Goal: Task Accomplishment & Management: Manage account settings

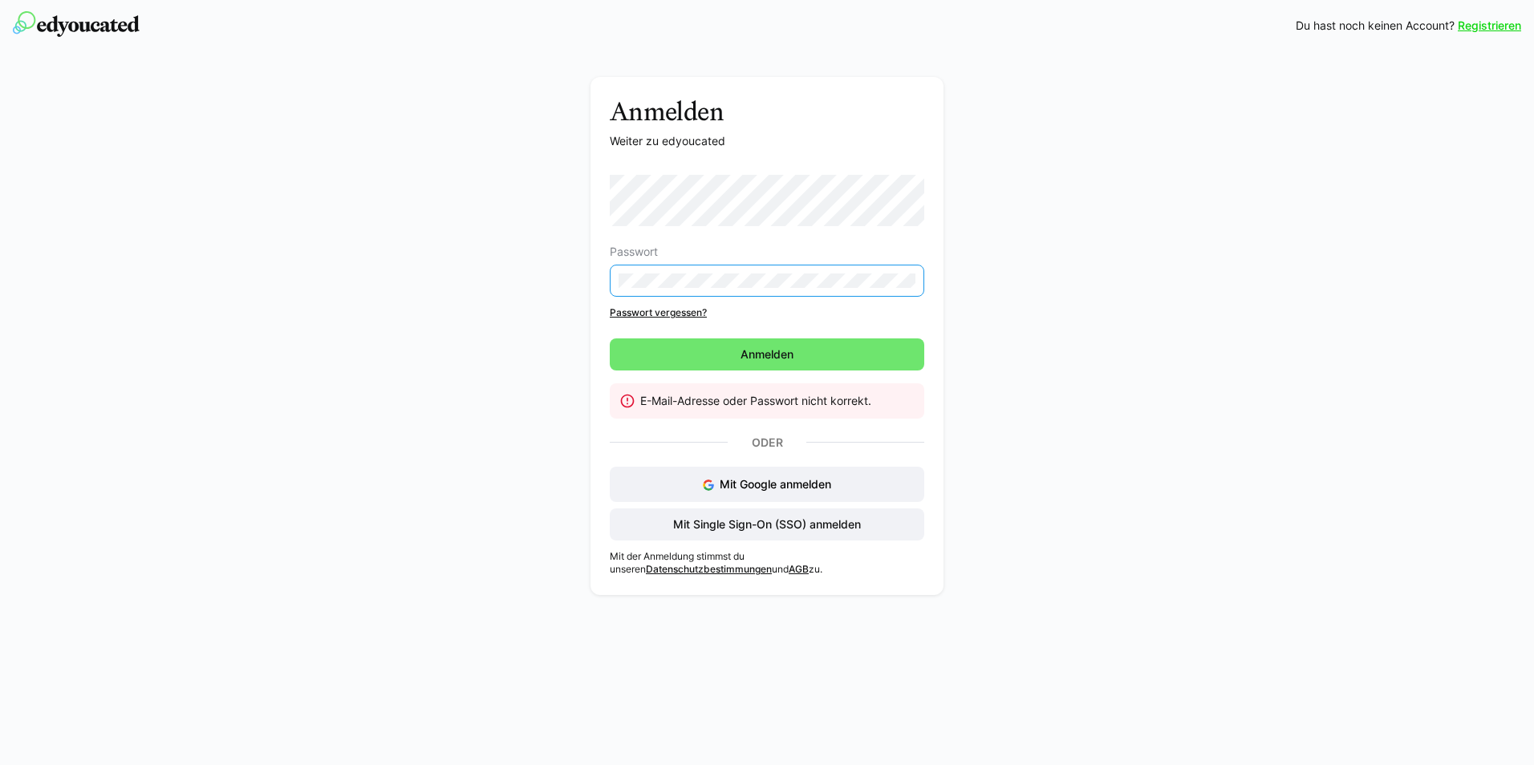
drag, startPoint x: 789, startPoint y: 290, endPoint x: 547, endPoint y: 275, distance: 242.7
click at [547, 275] on div "Anmelden Weiter zu edyoucated Passwort Passwort vergessen? Anmelden E-Mail-Adre…" at bounding box center [767, 340] width 904 height 526
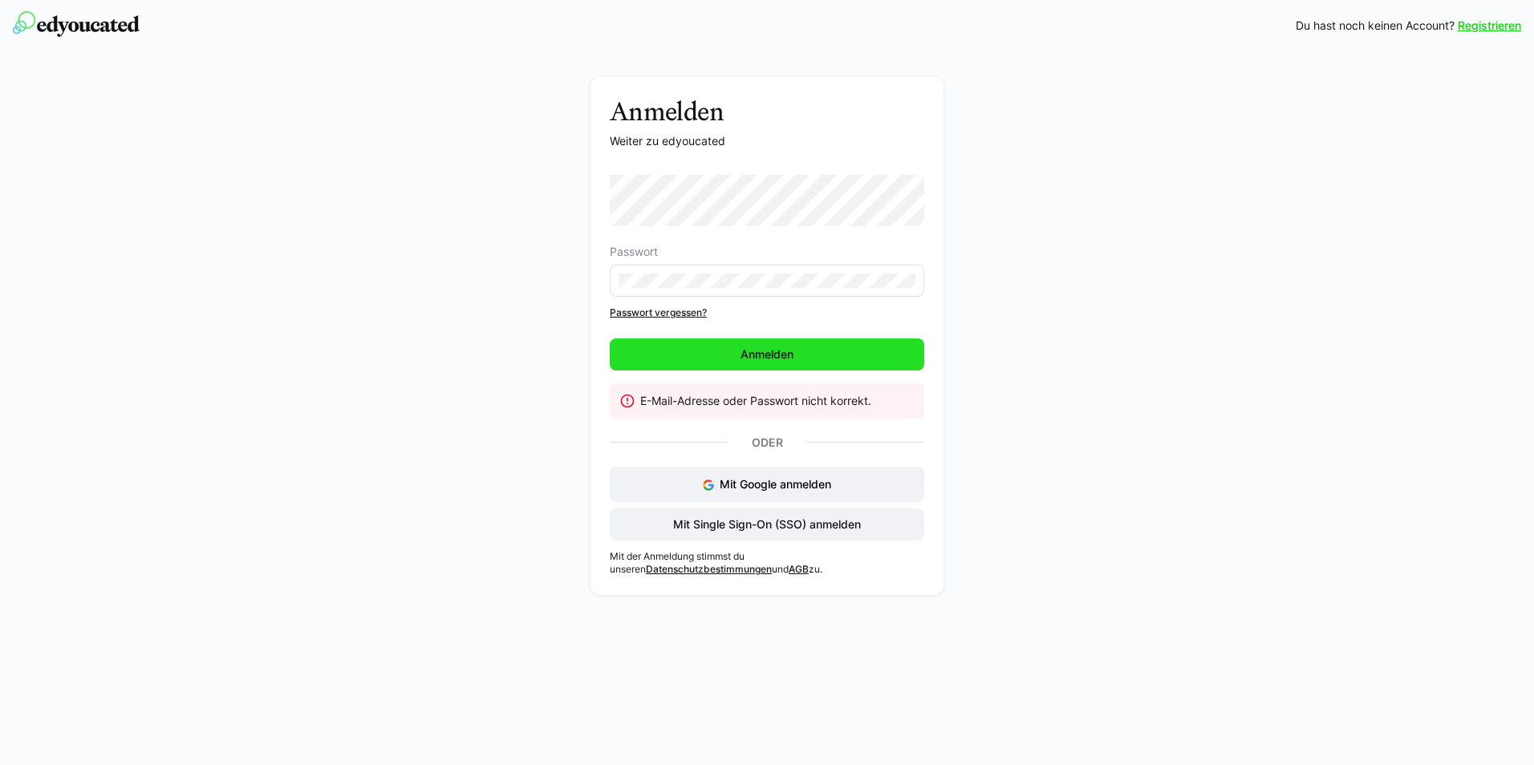
click at [820, 347] on span "Anmelden" at bounding box center [767, 354] width 314 height 32
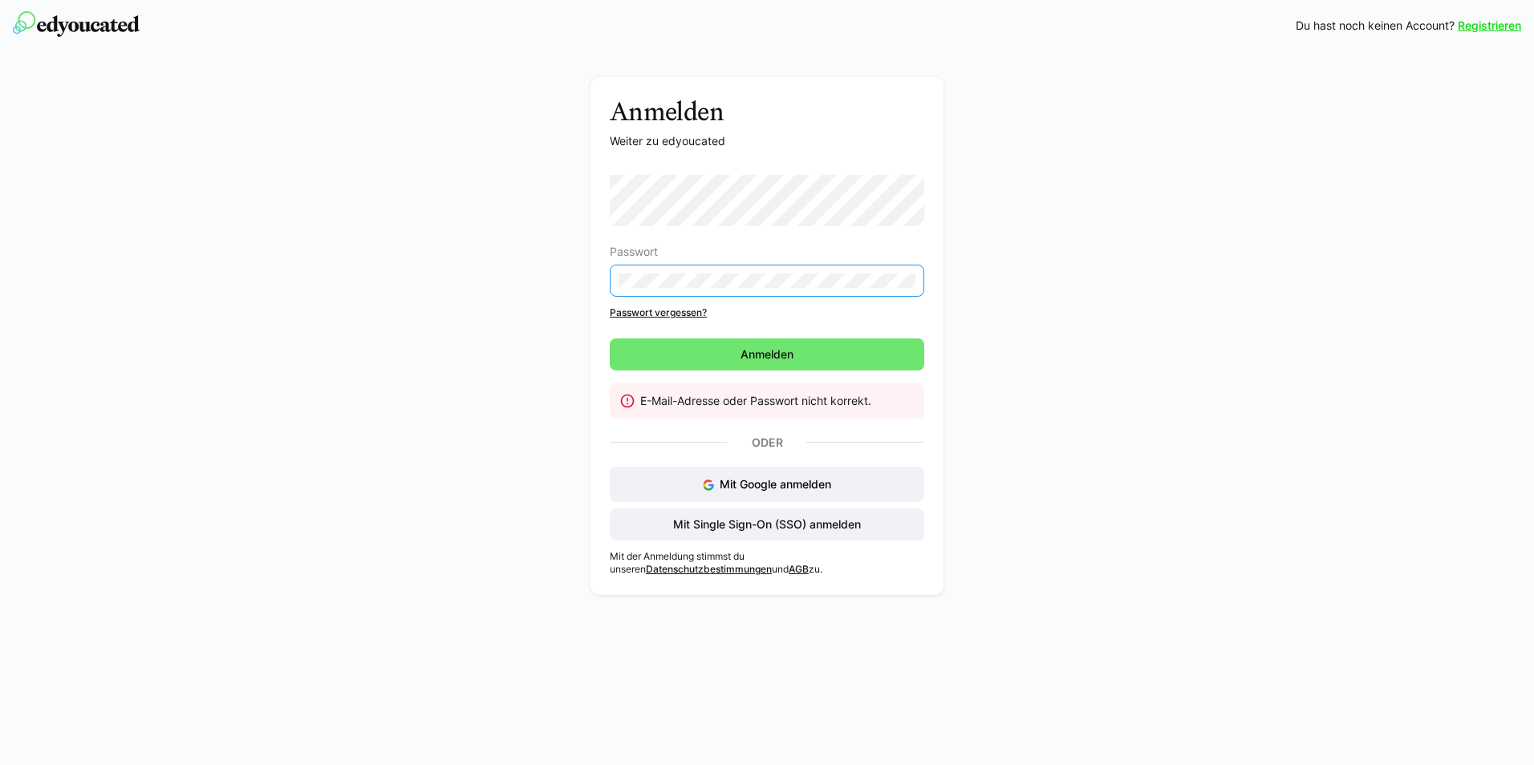
click at [436, 331] on div "Anmelden Weiter zu edyoucated Passwort Passwort vergessen? Anmelden E-Mail-Adre…" at bounding box center [767, 340] width 904 height 526
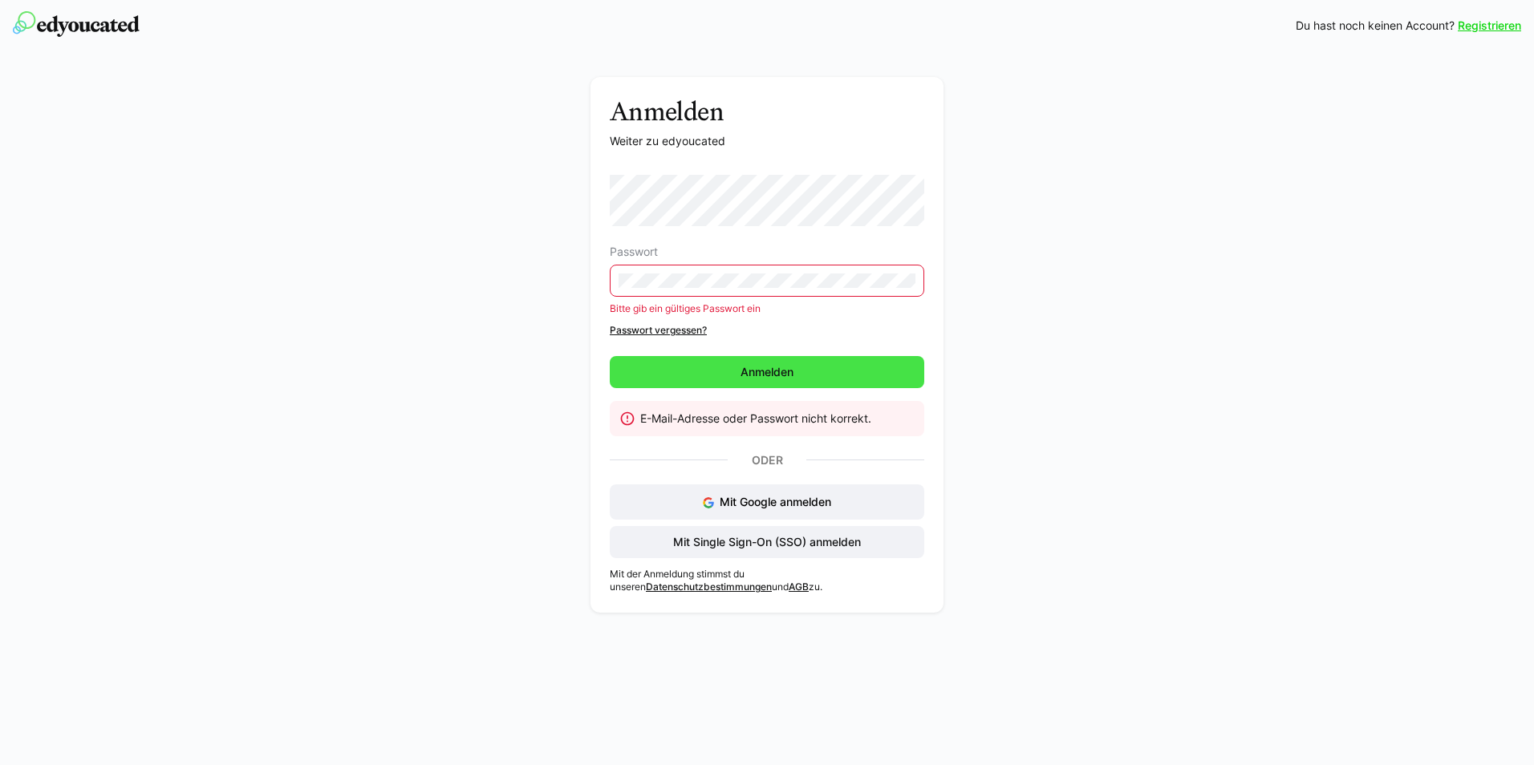
click at [886, 365] on span "Anmelden" at bounding box center [767, 372] width 314 height 32
click at [813, 375] on span "Anmelden" at bounding box center [767, 372] width 314 height 32
click at [812, 375] on span "Anmelden" at bounding box center [767, 372] width 314 height 32
click at [806, 546] on span "Mit Single Sign-On (SSO) anmelden" at bounding box center [767, 542] width 193 height 16
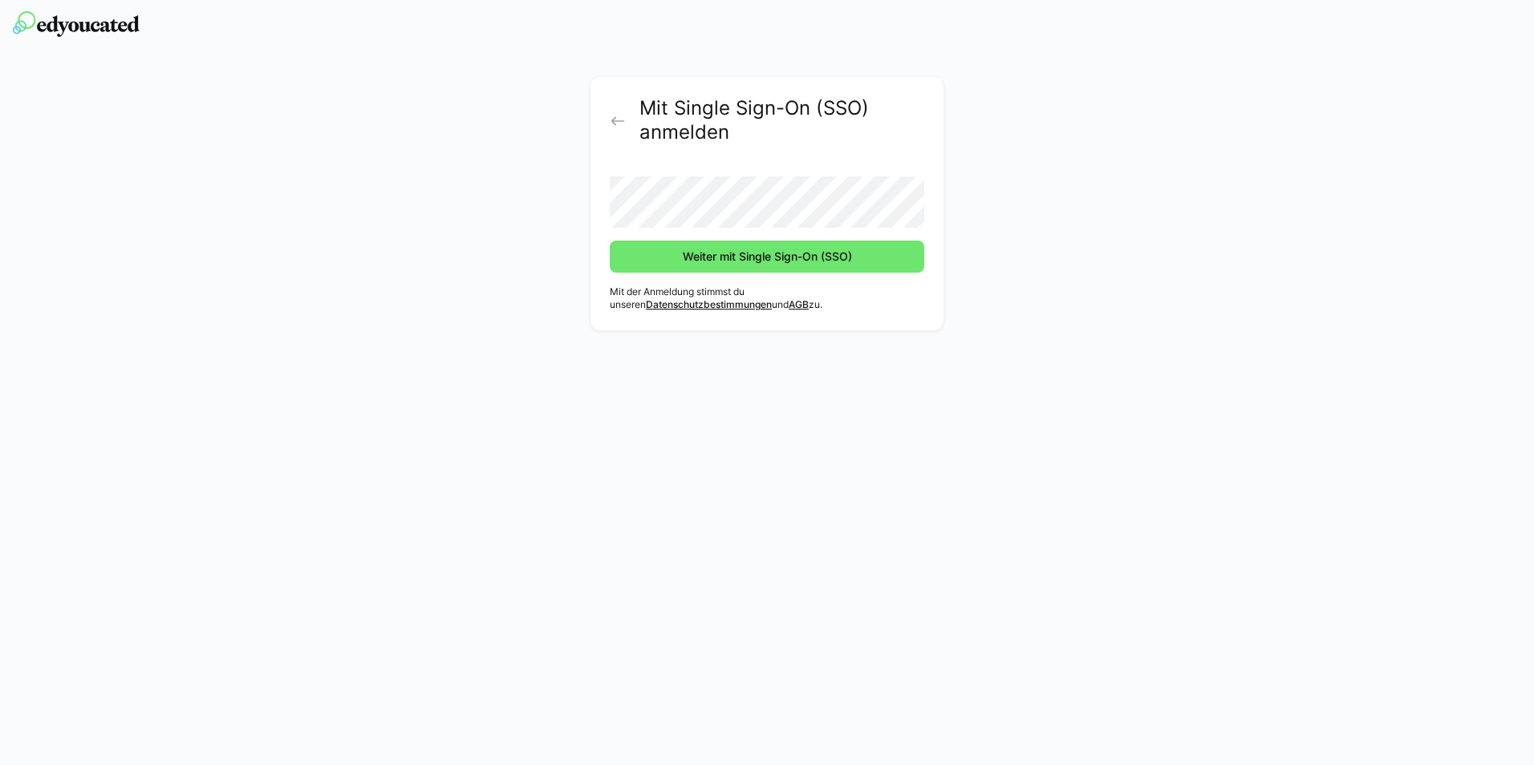
drag, startPoint x: 985, startPoint y: 374, endPoint x: 970, endPoint y: 346, distance: 31.9
click at [973, 351] on div "Mit Single Sign-On (SSO) anmelden Weiter mit Single Sign-On (SSO) Mit der Anmel…" at bounding box center [767, 382] width 1534 height 765
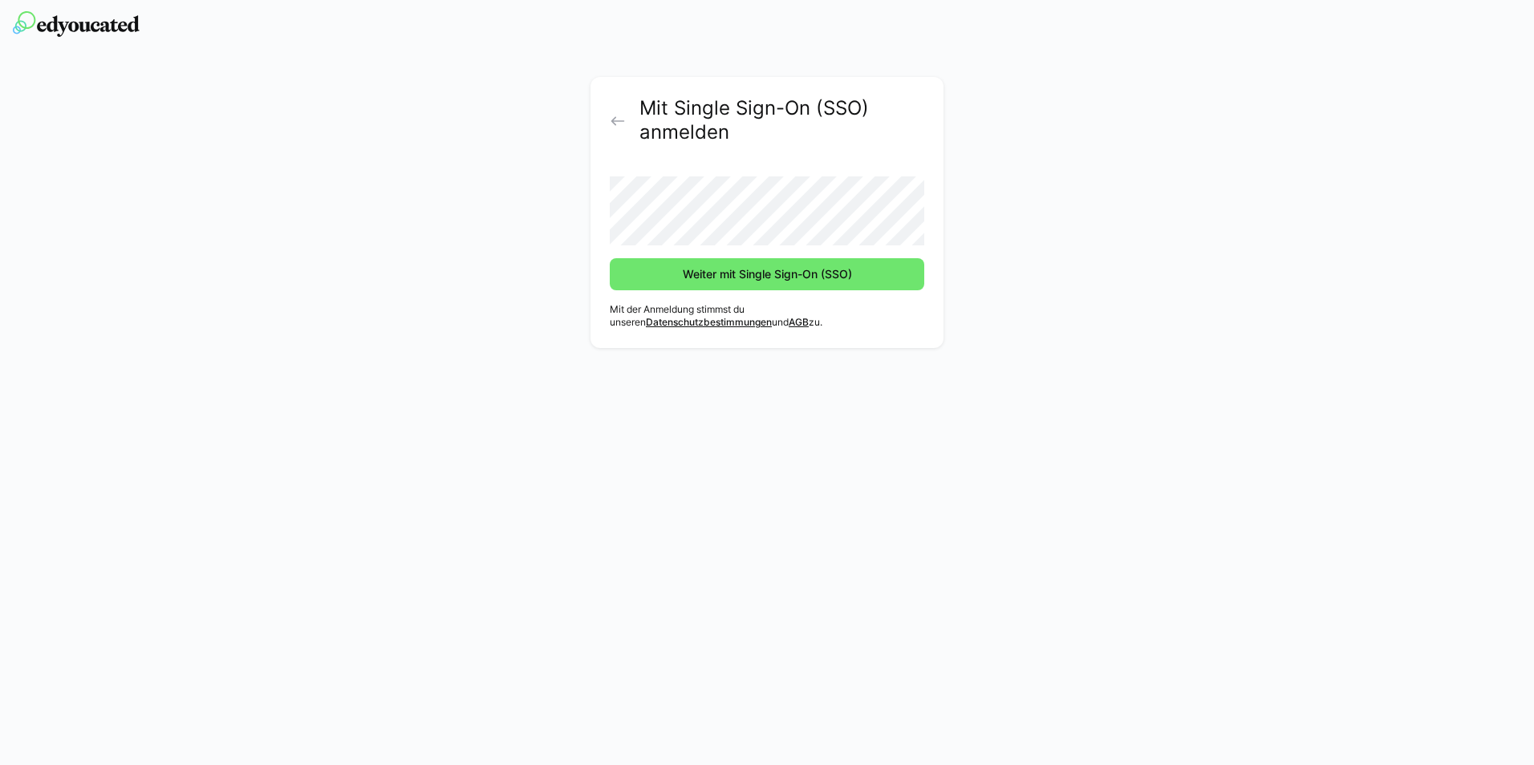
click at [610, 258] on button "Weiter mit Single Sign-On (SSO)" at bounding box center [767, 274] width 314 height 32
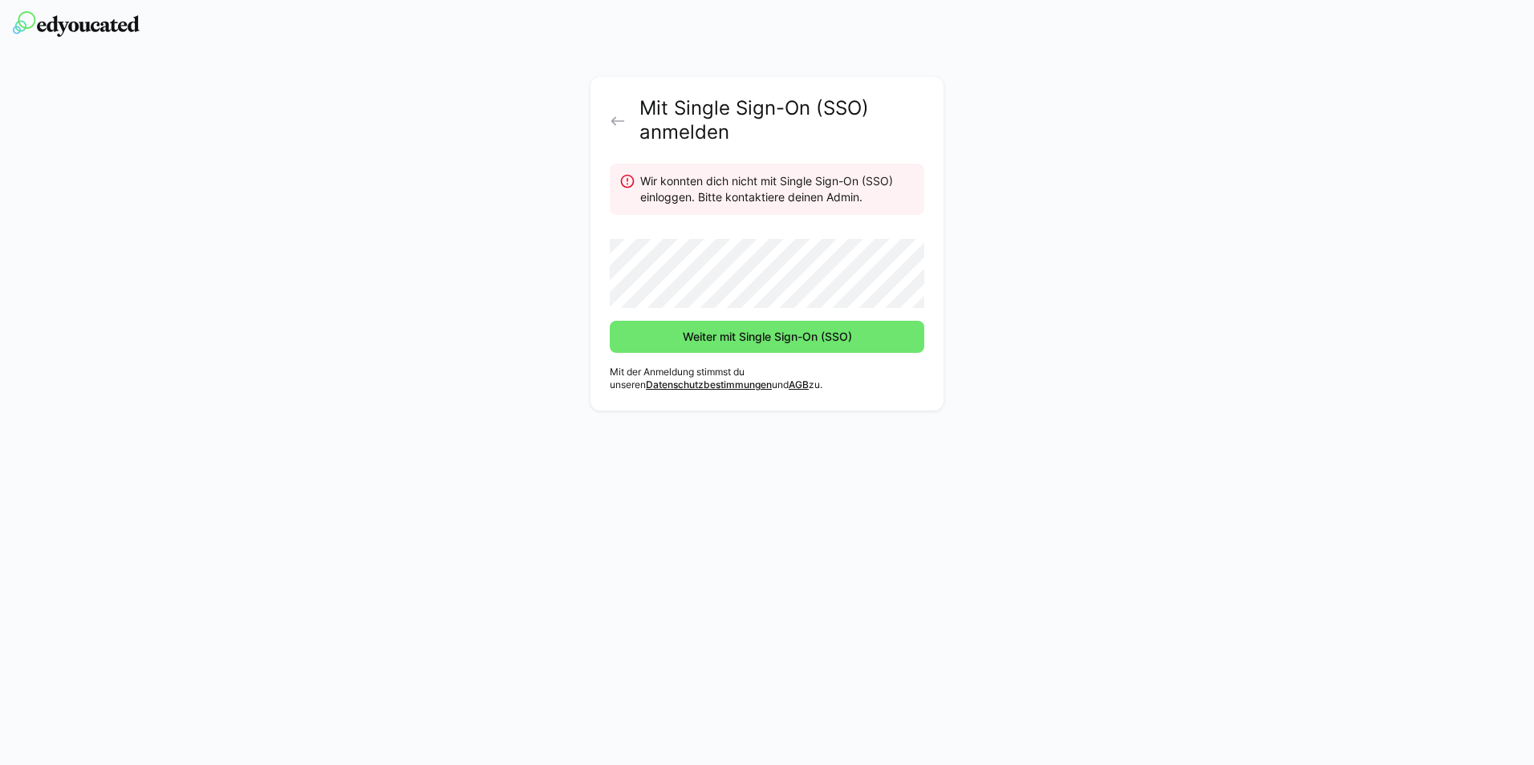
click at [1109, 221] on div "Mit Single Sign-On (SSO) anmelden Wir konnten dich nicht mit Single Sign-On (SS…" at bounding box center [767, 248] width 904 height 342
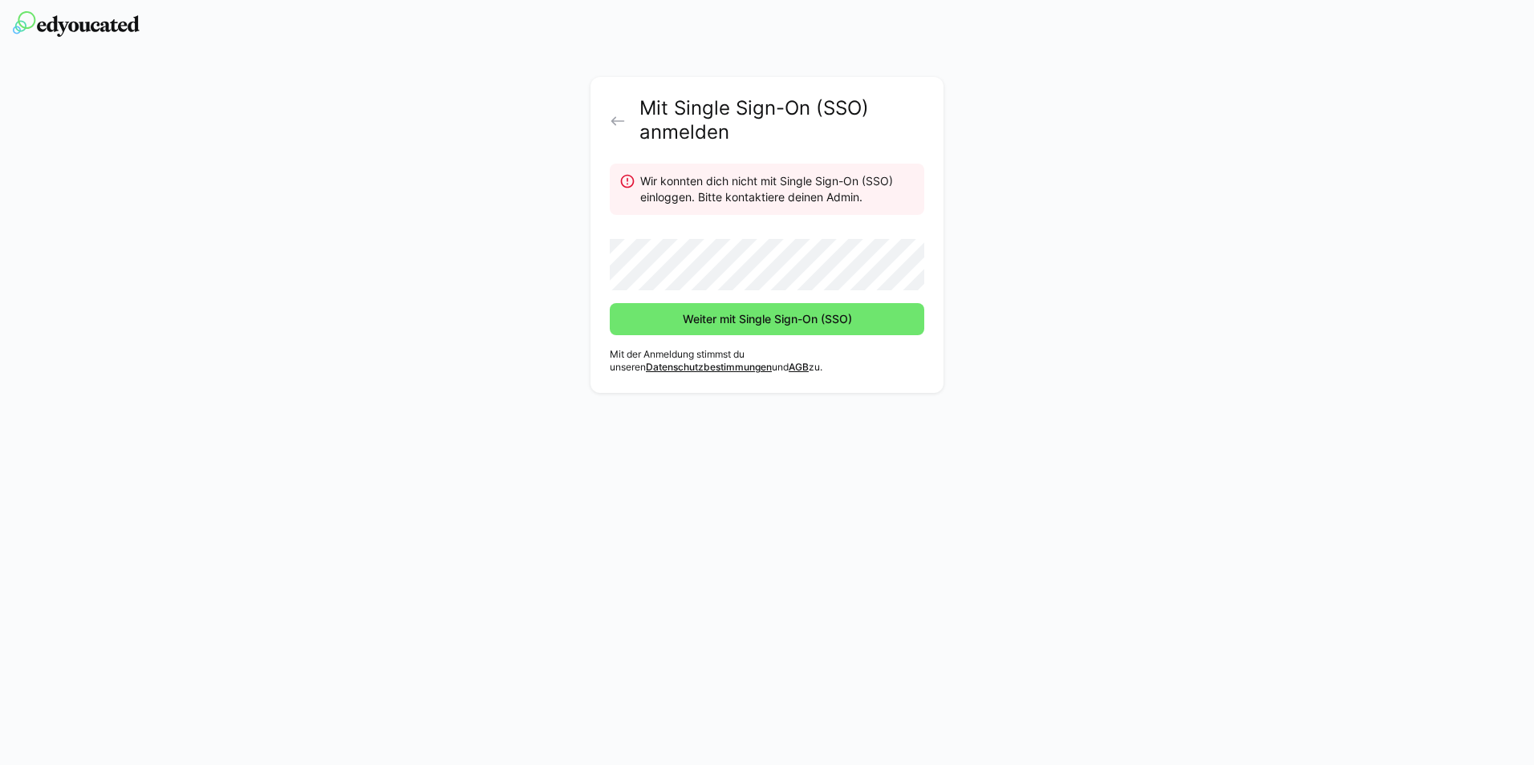
click at [610, 303] on button "Weiter mit Single Sign-On (SSO)" at bounding box center [767, 319] width 314 height 32
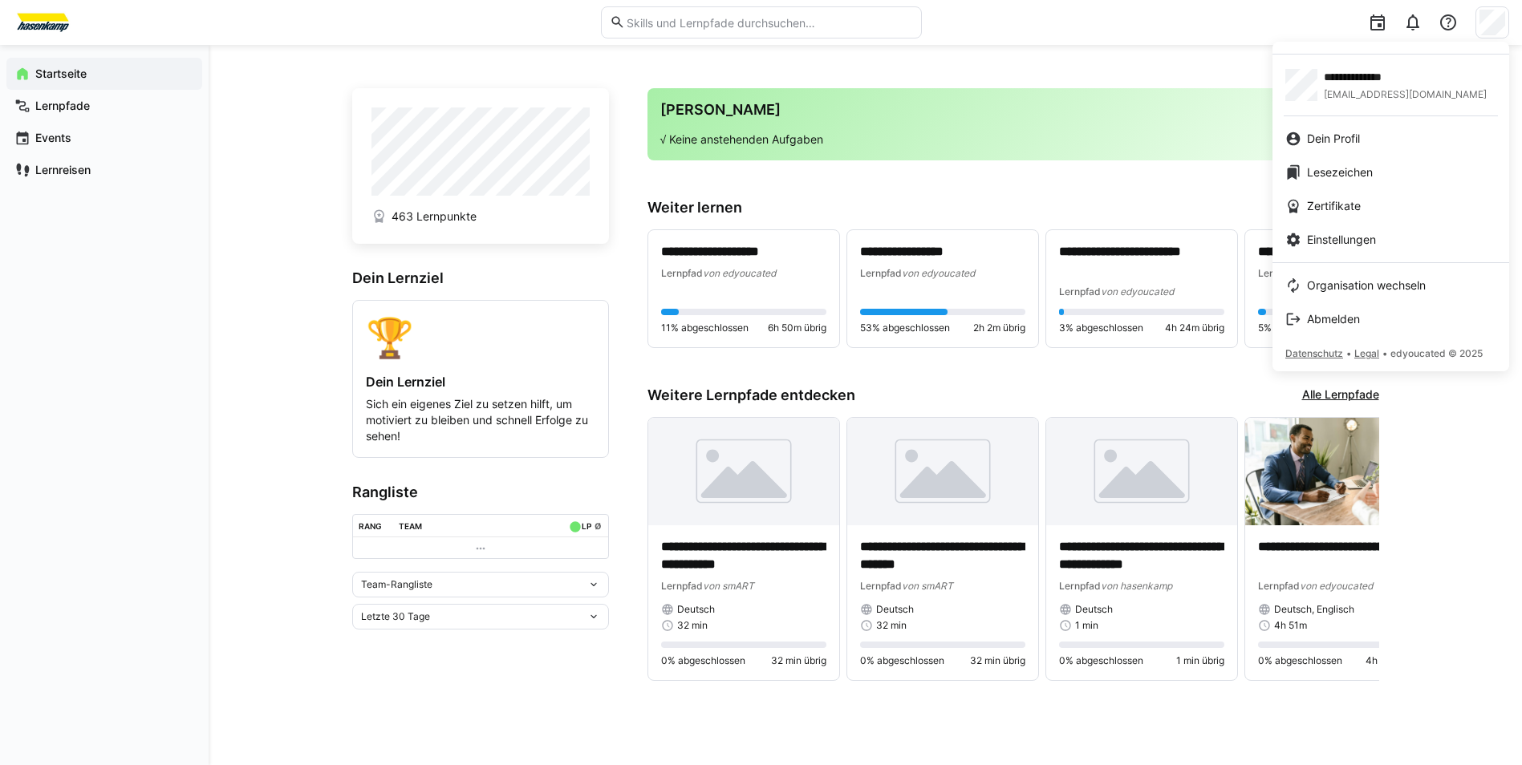
click at [1151, 59] on div at bounding box center [761, 382] width 1522 height 765
click at [1381, 145] on div "Dein Profil" at bounding box center [1390, 139] width 211 height 16
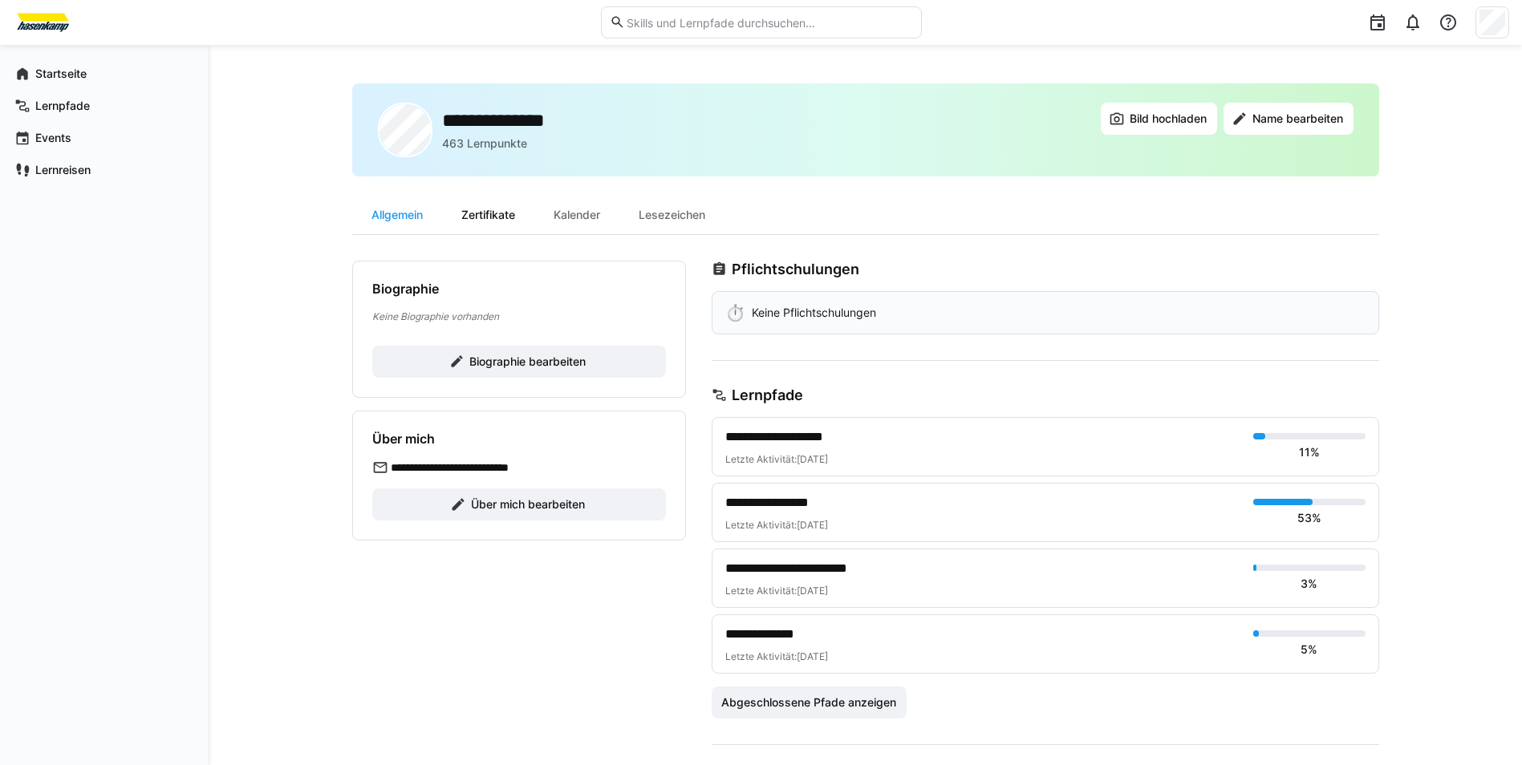
click at [504, 221] on div "Zertifikate" at bounding box center [488, 215] width 92 height 39
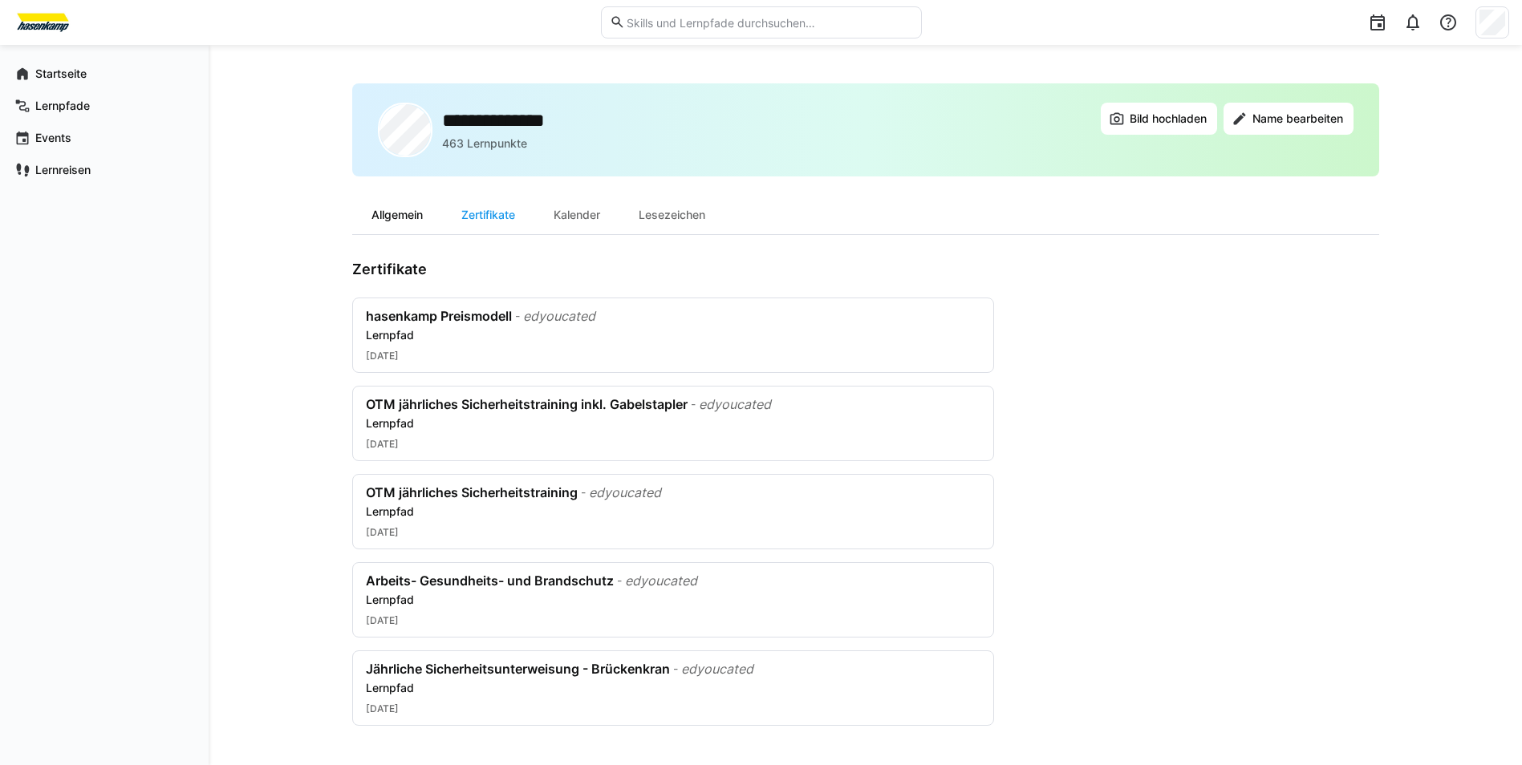
click at [416, 220] on div "Allgemein" at bounding box center [397, 215] width 90 height 39
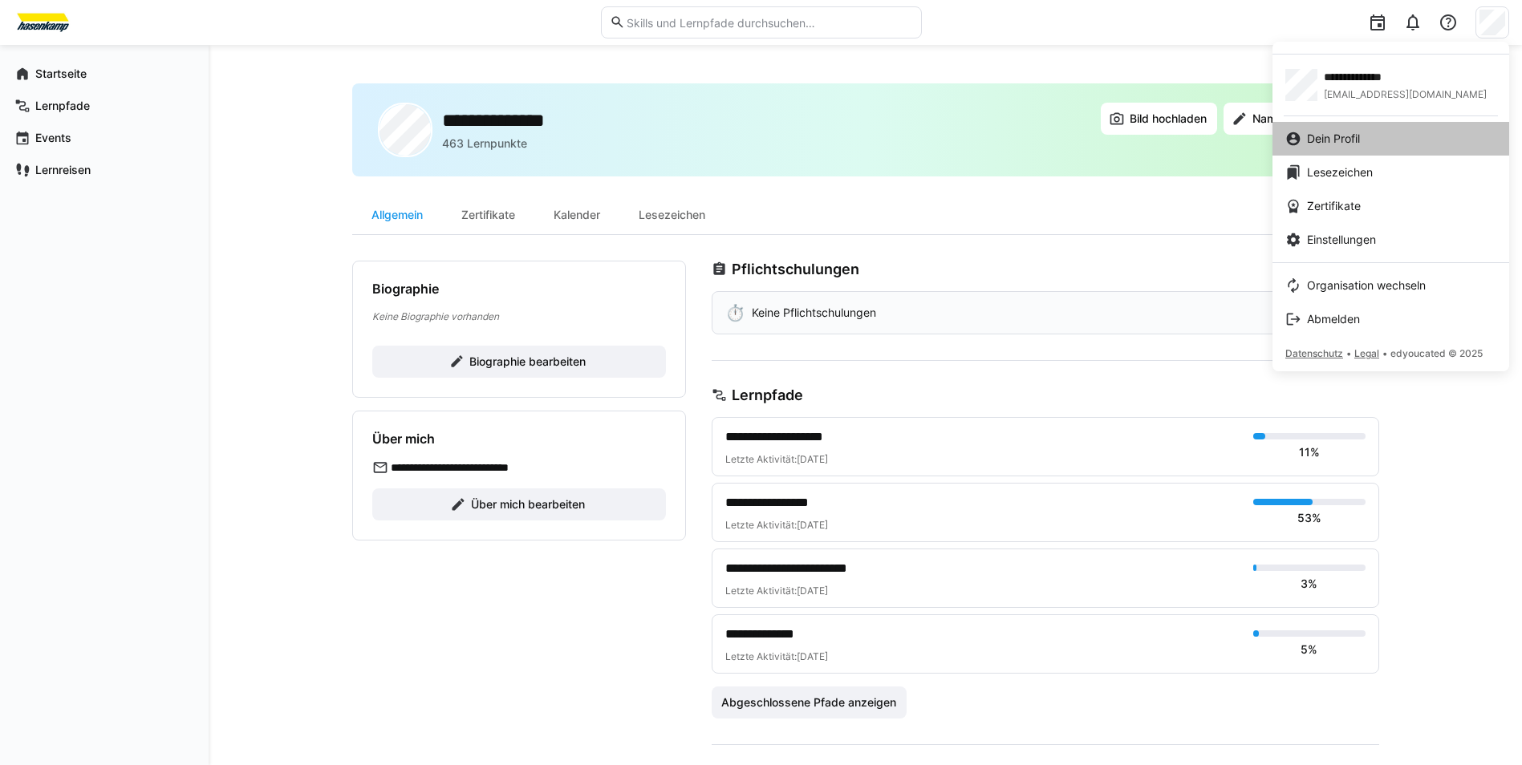
click at [1341, 140] on span "Dein Profil" at bounding box center [1333, 139] width 53 height 16
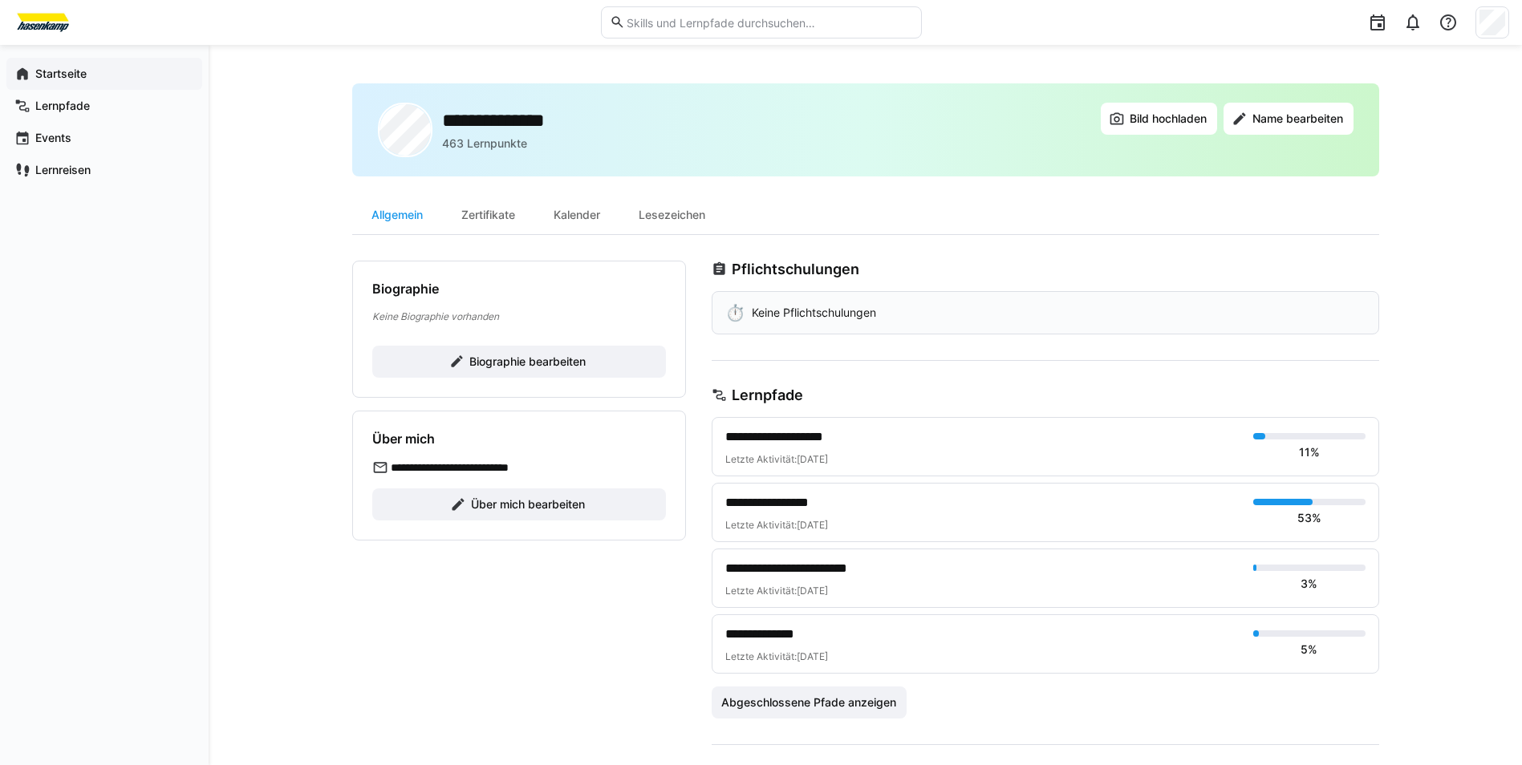
click at [0, 0] on app-navigation-label "Startseite" at bounding box center [0, 0] width 0 height 0
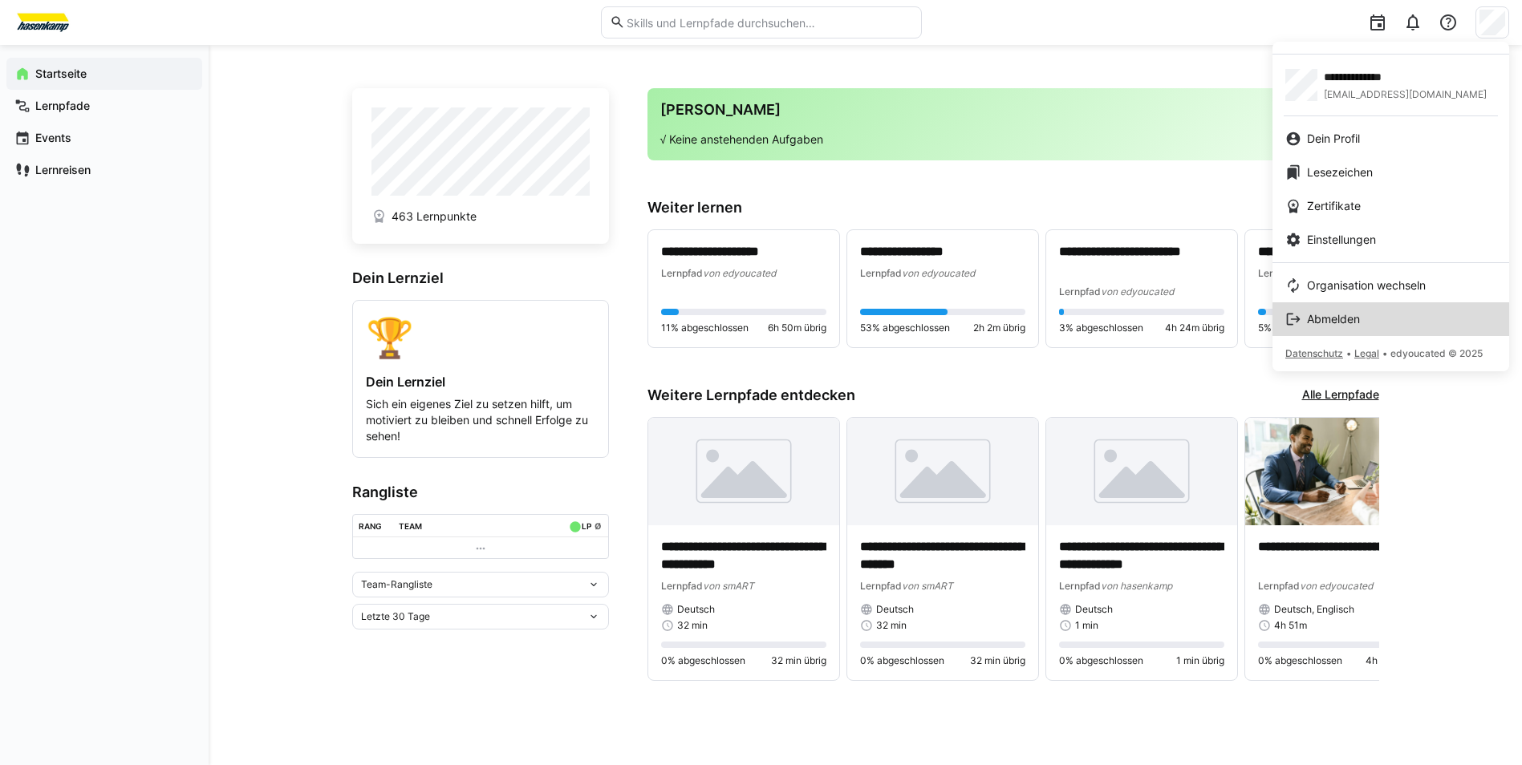
click at [1344, 309] on link "Abmelden" at bounding box center [1390, 319] width 237 height 34
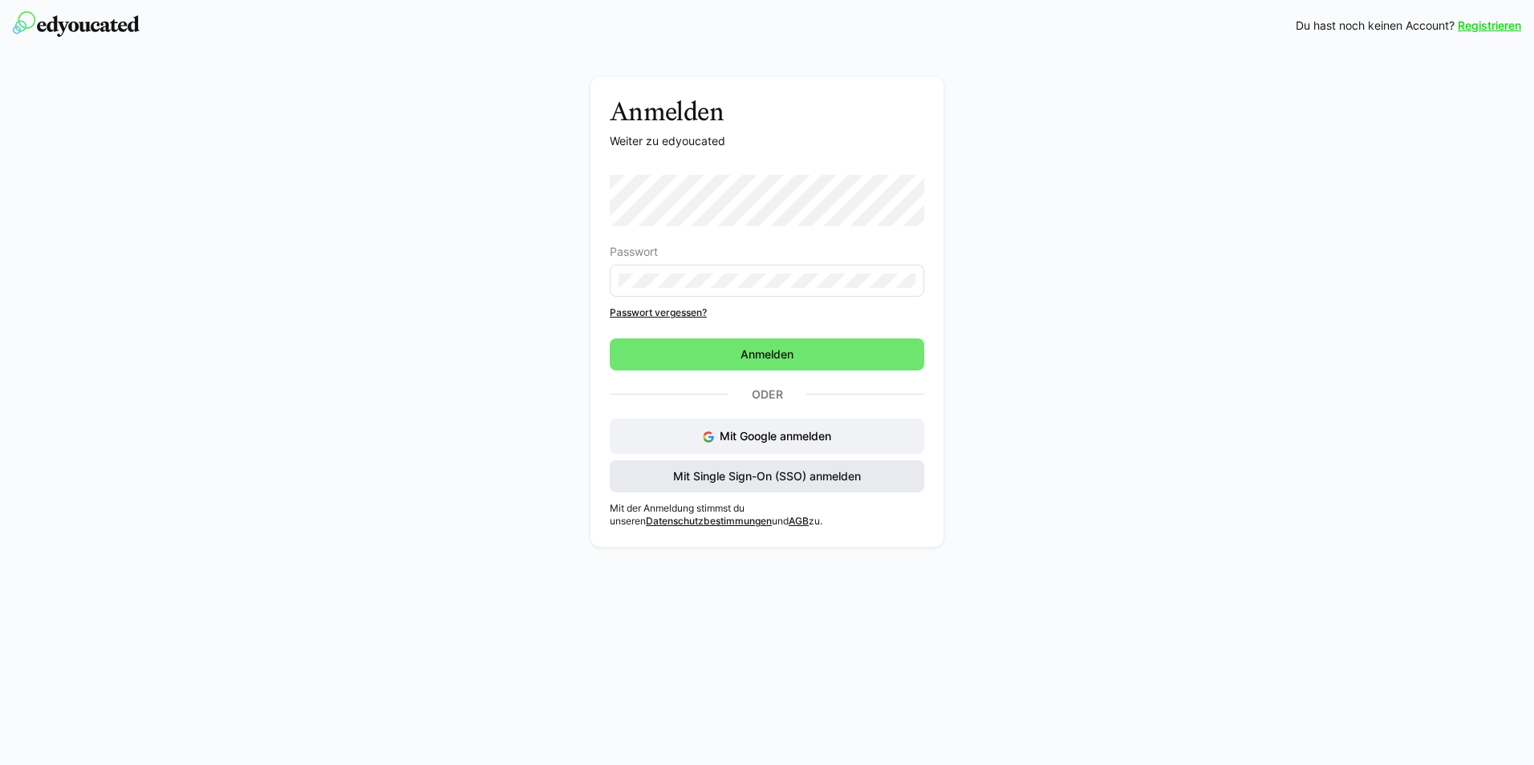
click at [756, 484] on span "Mit Single Sign-On (SSO) anmelden" at bounding box center [767, 476] width 193 height 16
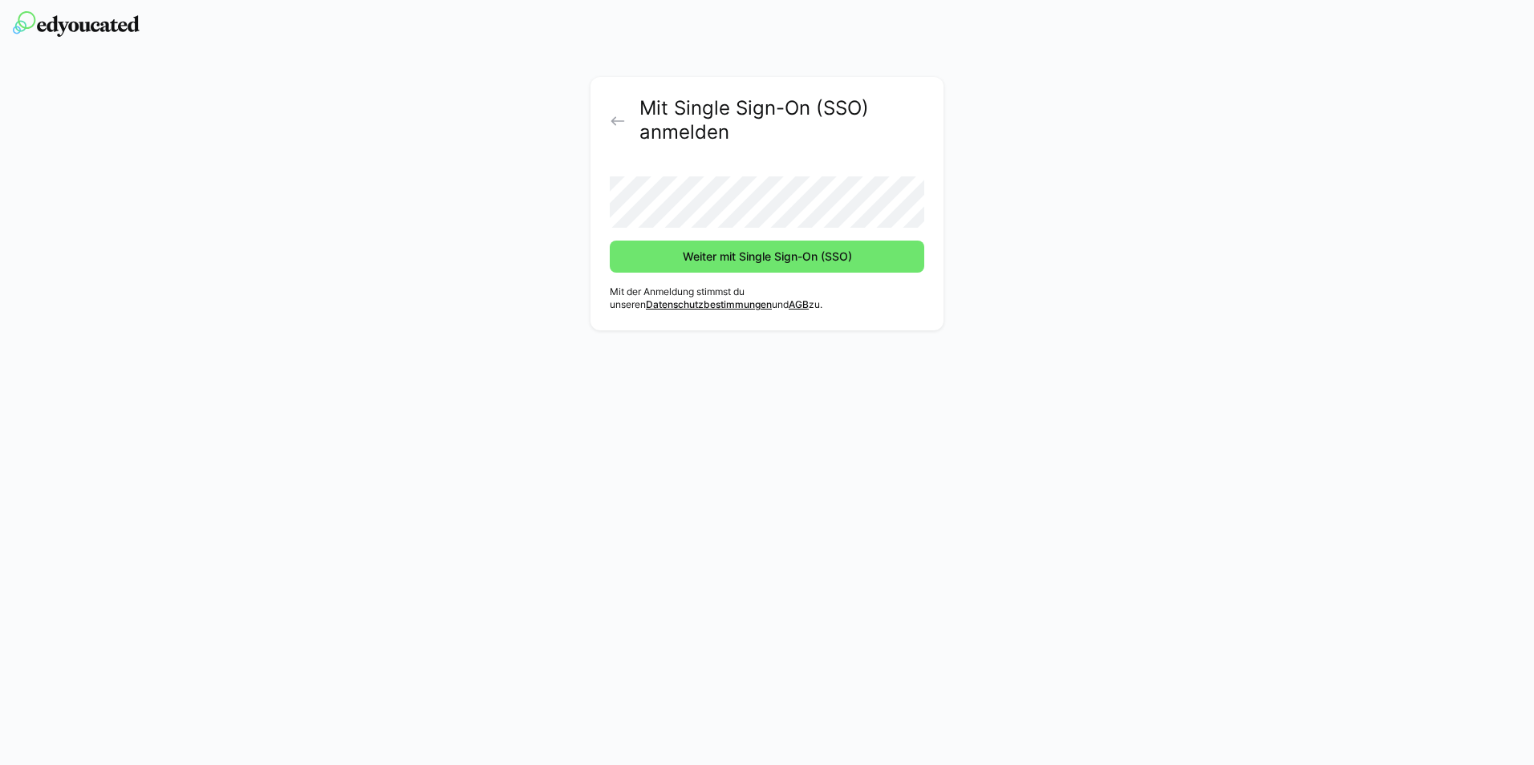
click at [610, 241] on button "Weiter mit Single Sign-On (SSO)" at bounding box center [767, 257] width 314 height 32
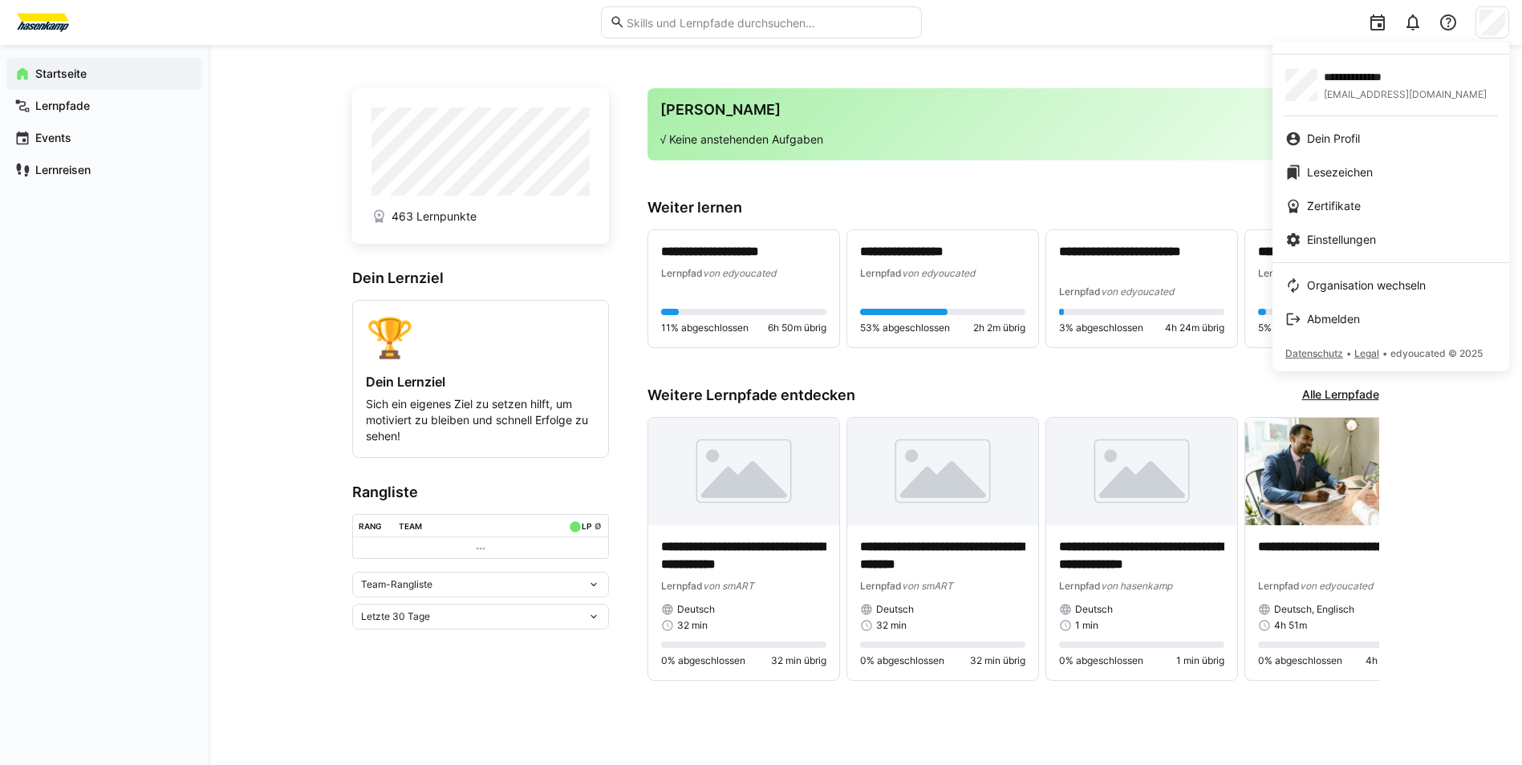
click at [1481, 19] on div at bounding box center [761, 382] width 1522 height 765
